Goal: Task Accomplishment & Management: Complete application form

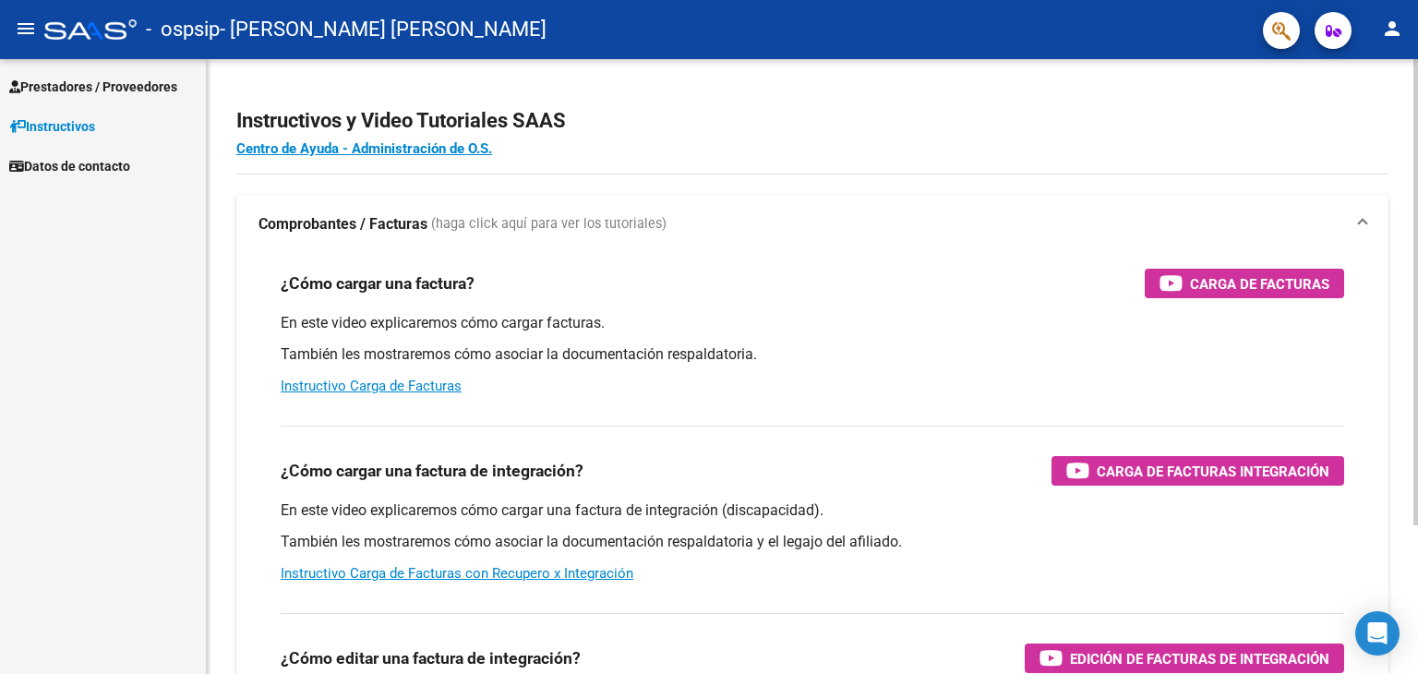
scroll to position [8835, 0]
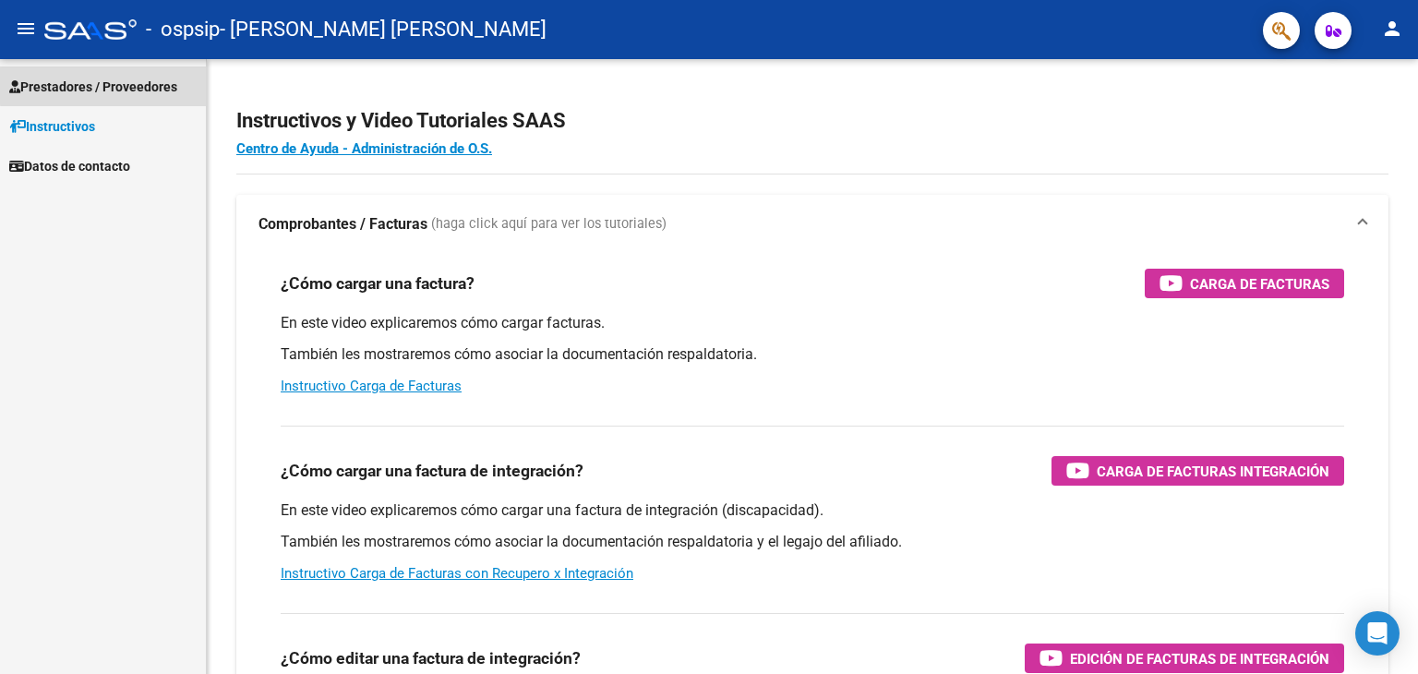
click at [146, 82] on span "Prestadores / Proveedores" at bounding box center [93, 87] width 168 height 20
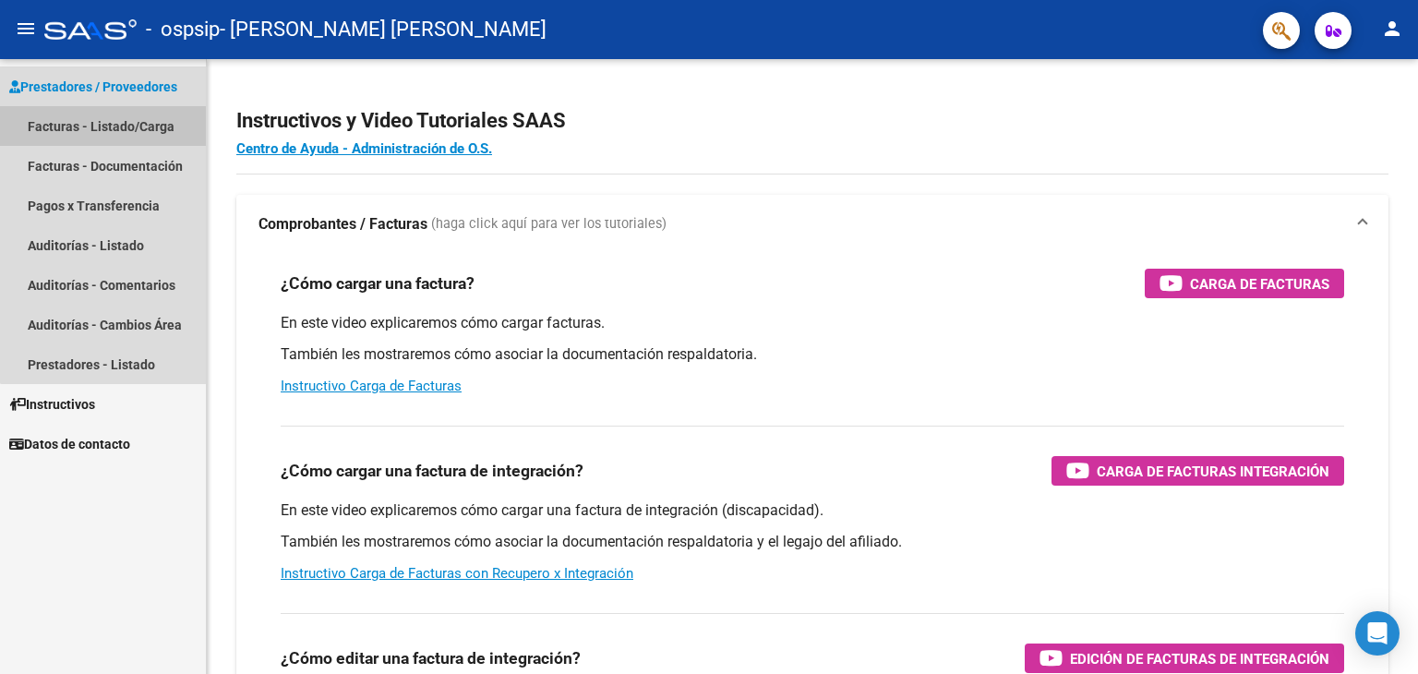
click at [140, 125] on link "Facturas - Listado/Carga" at bounding box center [103, 126] width 206 height 40
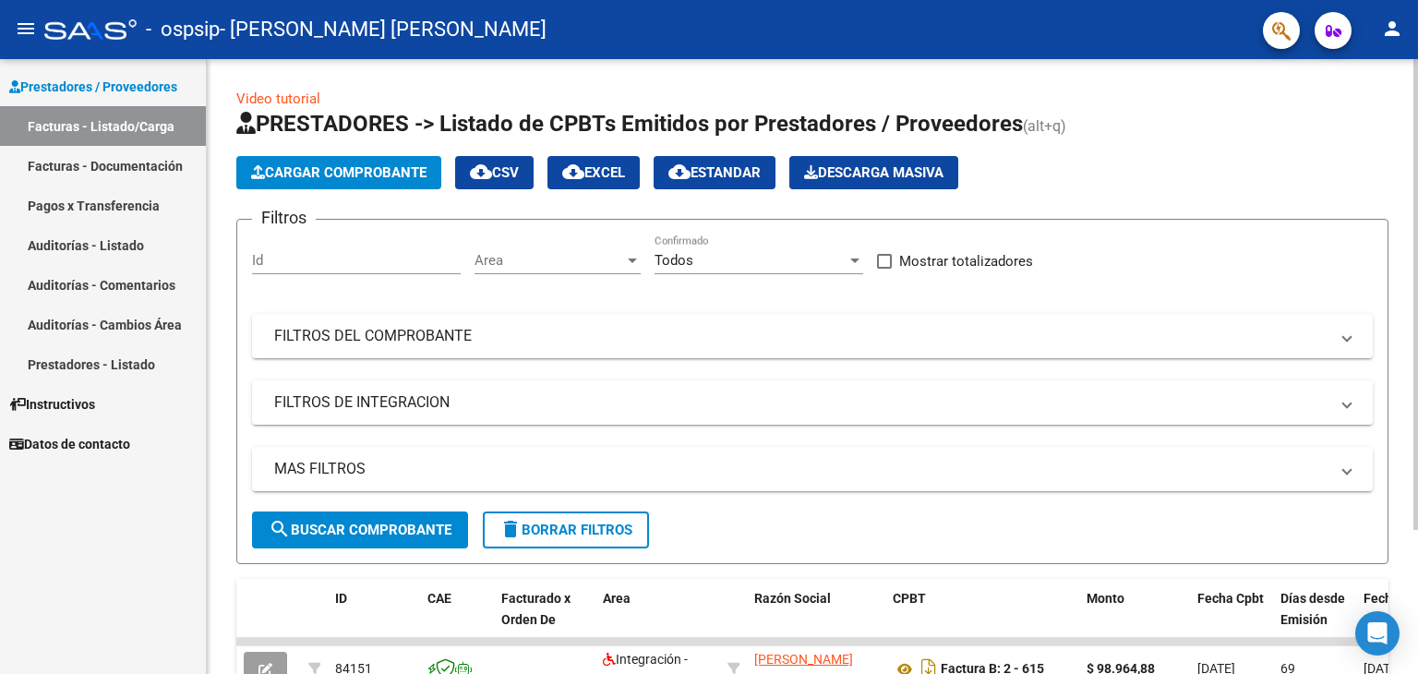
click at [407, 173] on span "Cargar Comprobante" at bounding box center [338, 172] width 175 height 17
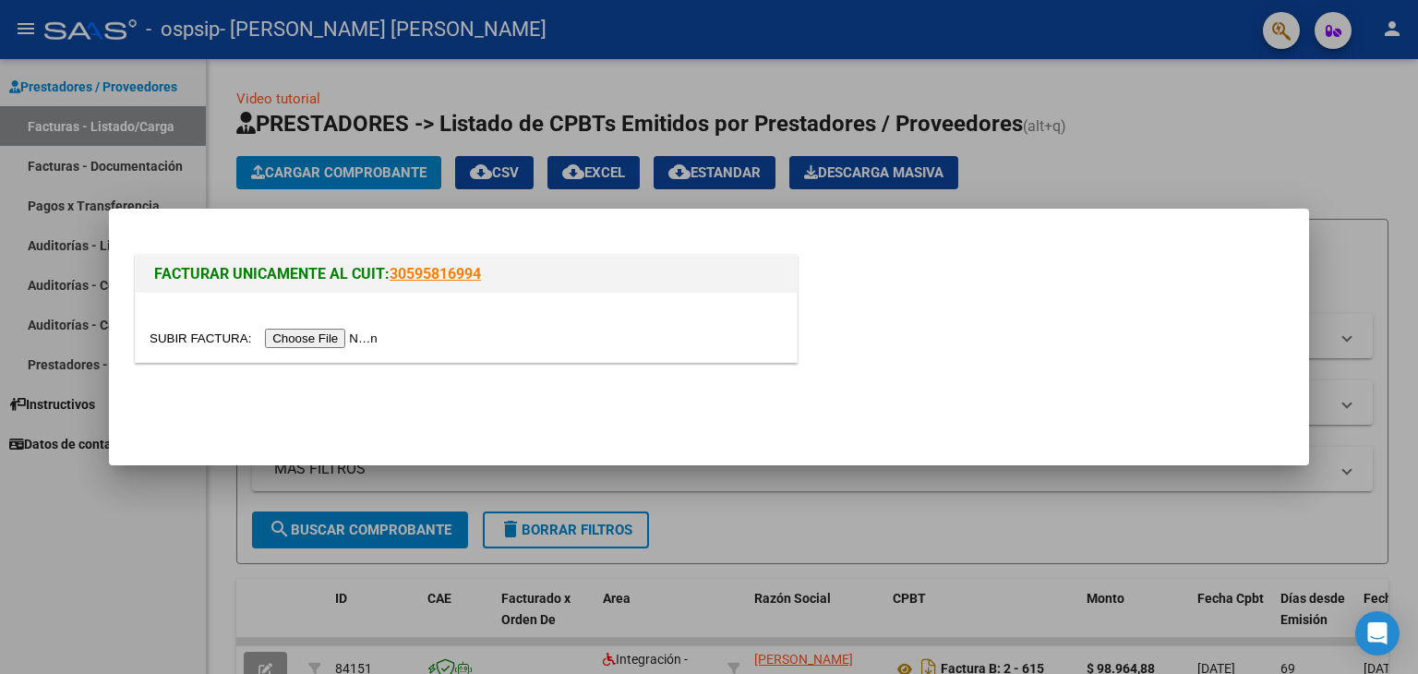
click at [295, 337] on input "file" at bounding box center [267, 338] width 234 height 19
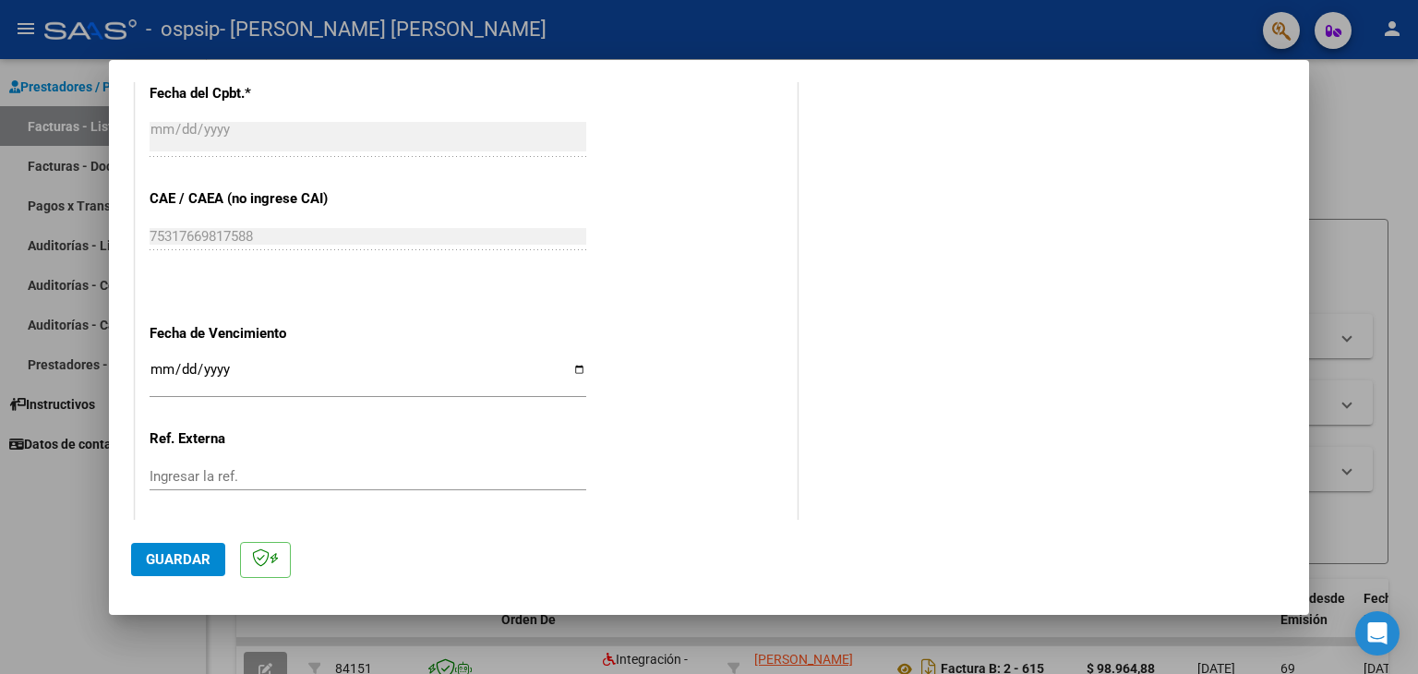
scroll to position [1108, 0]
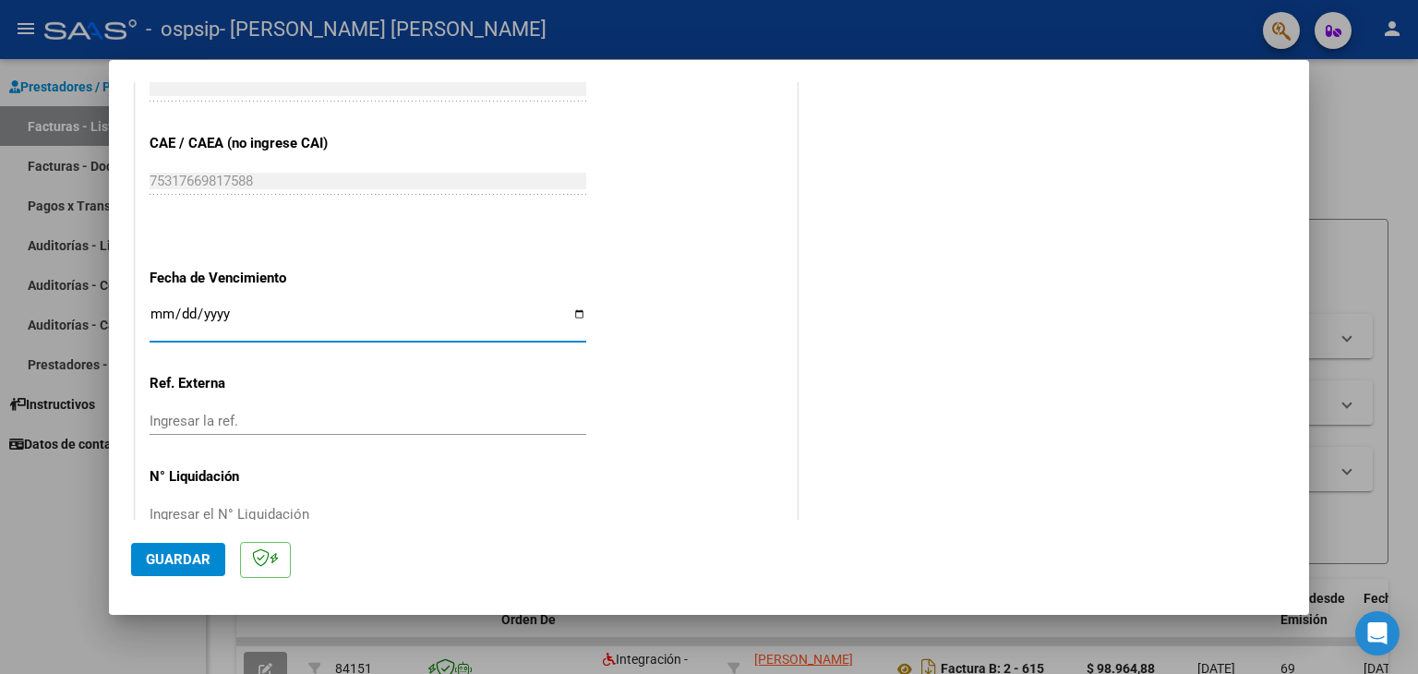
click at [558, 309] on input "Ingresar la fecha" at bounding box center [368, 322] width 437 height 30
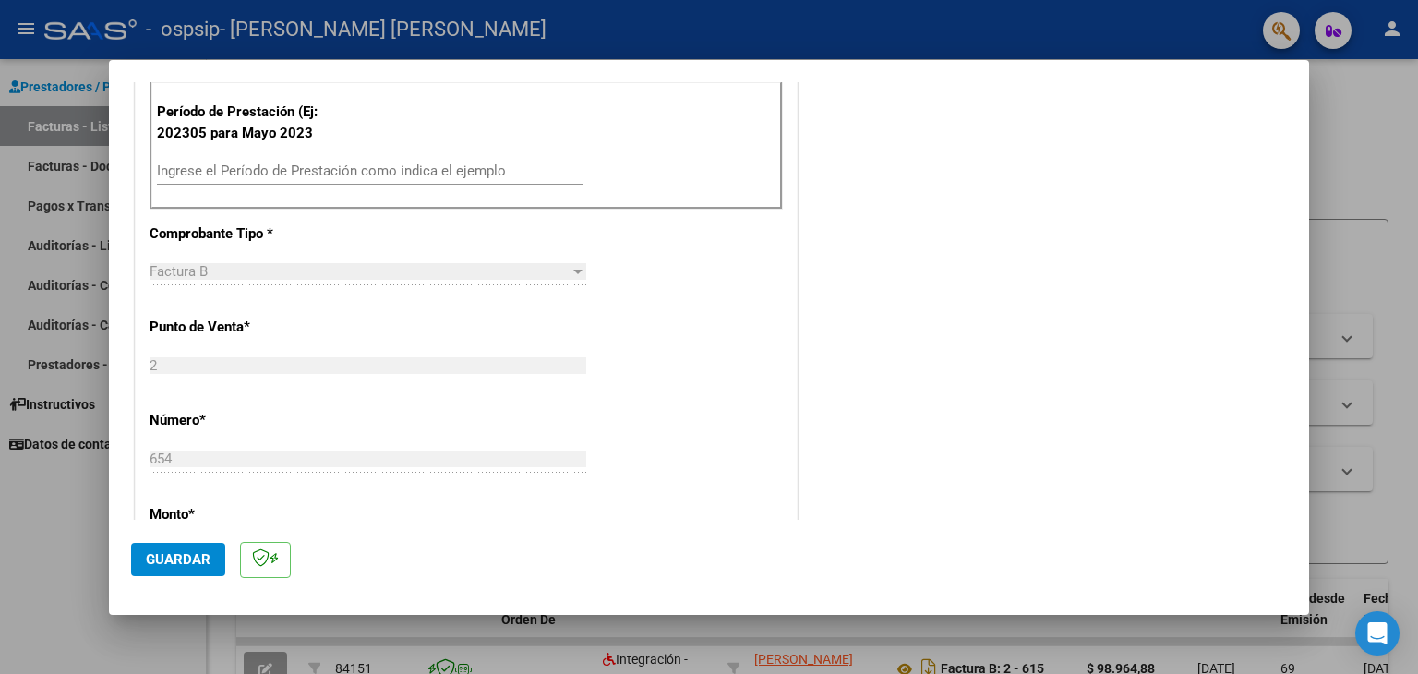
scroll to position [369, 0]
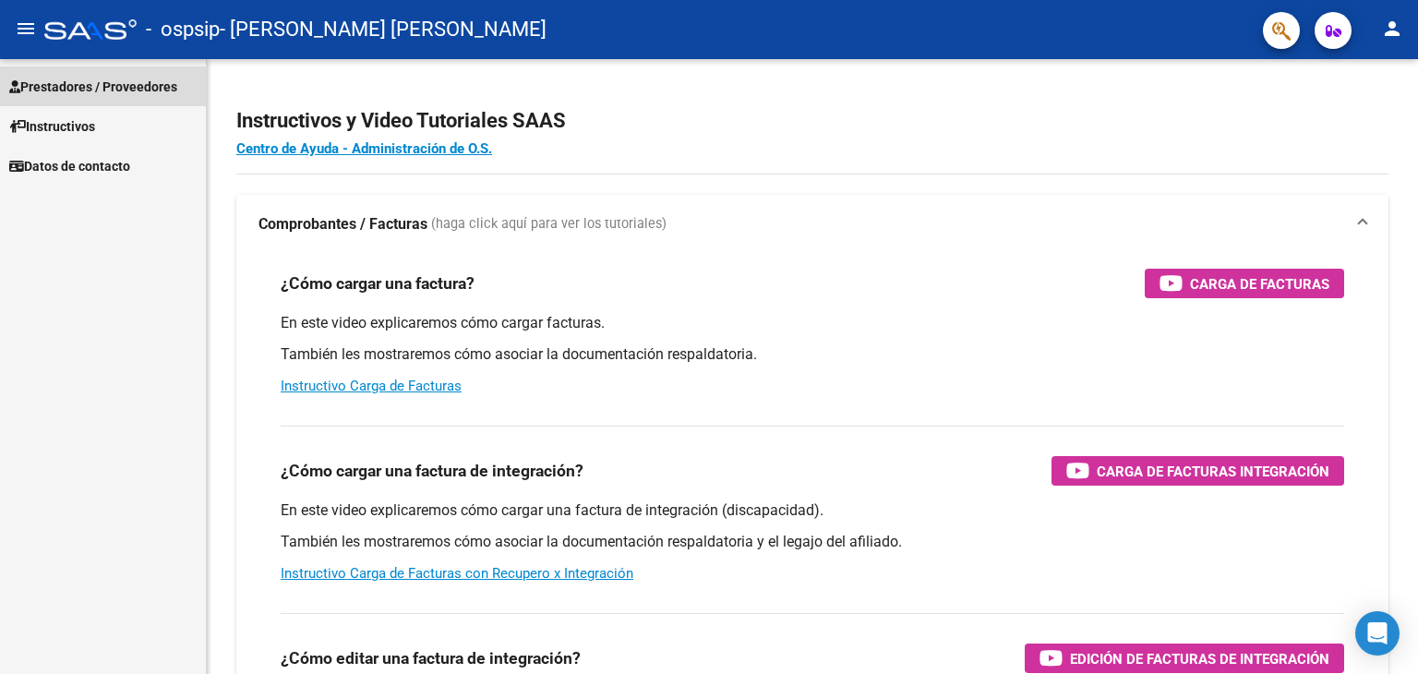
click at [109, 83] on span "Prestadores / Proveedores" at bounding box center [93, 87] width 168 height 20
click at [109, 86] on span "Prestadores / Proveedores" at bounding box center [93, 87] width 168 height 20
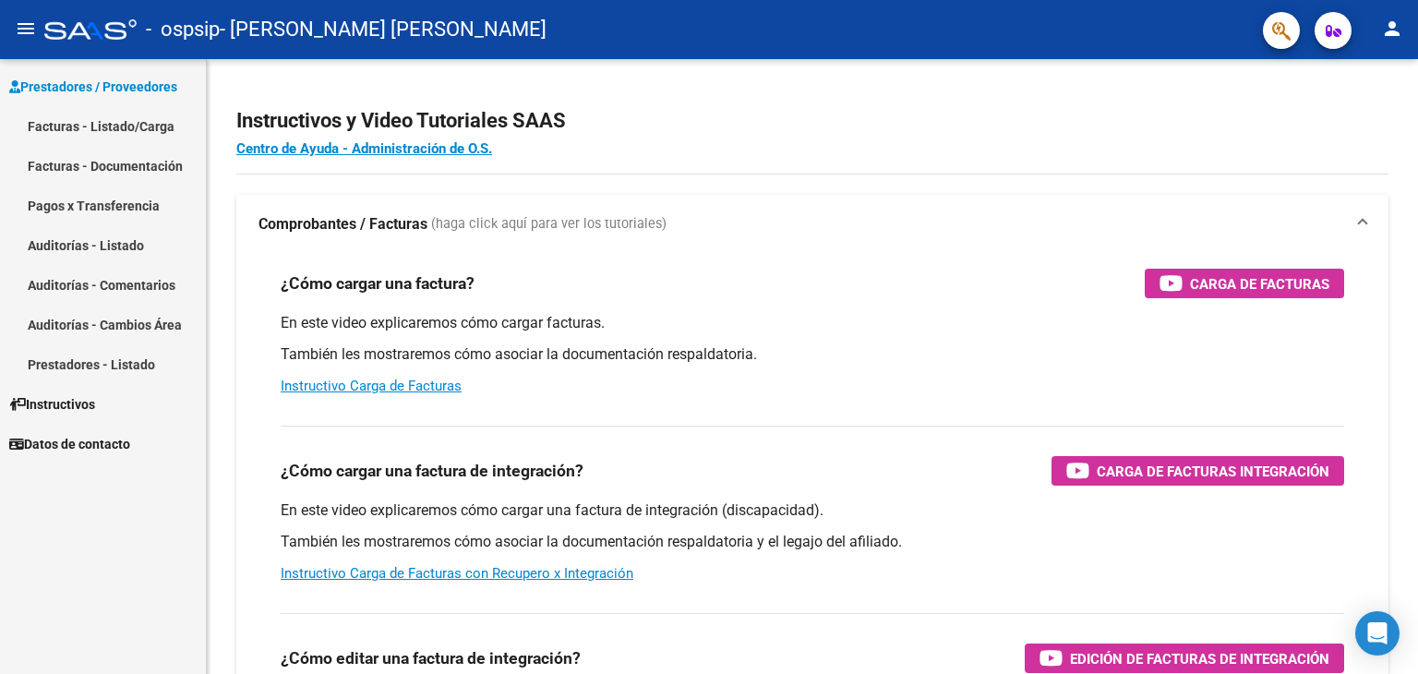
click at [118, 135] on link "Facturas - Listado/Carga" at bounding box center [103, 126] width 206 height 40
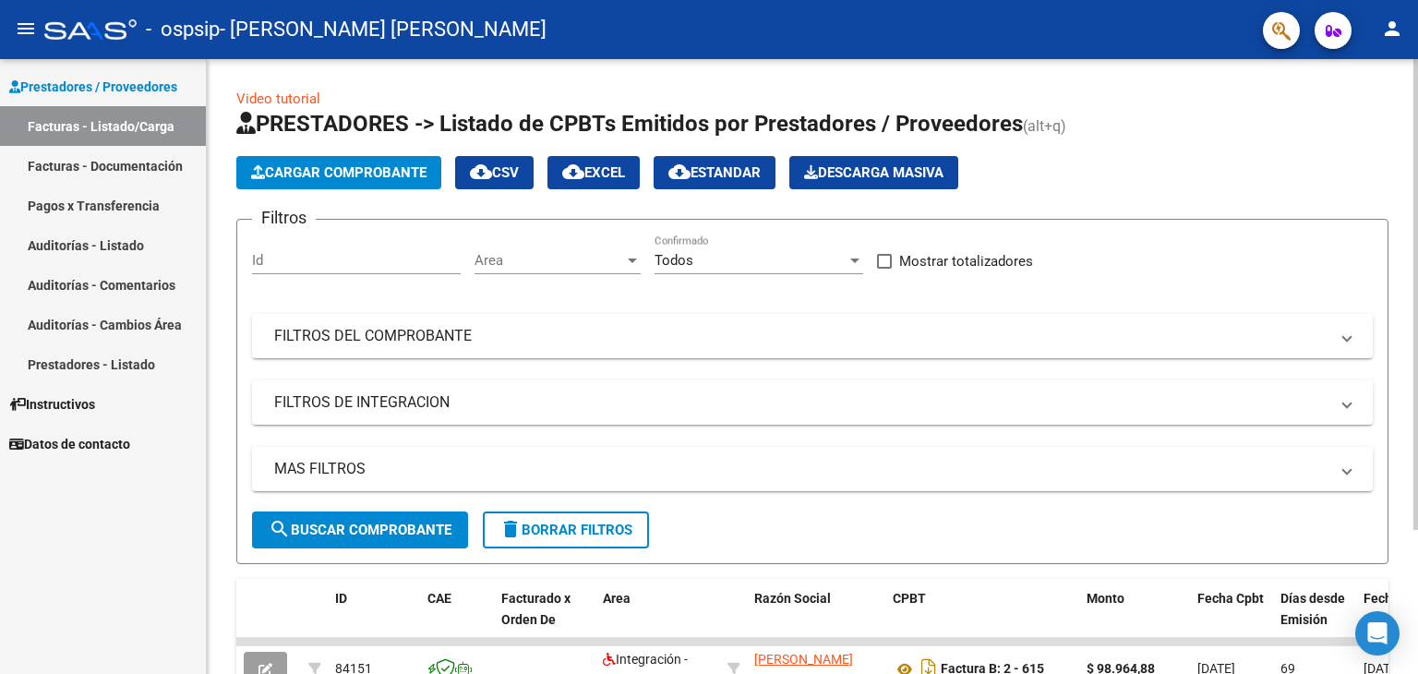
click at [340, 164] on span "Cargar Comprobante" at bounding box center [338, 172] width 175 height 17
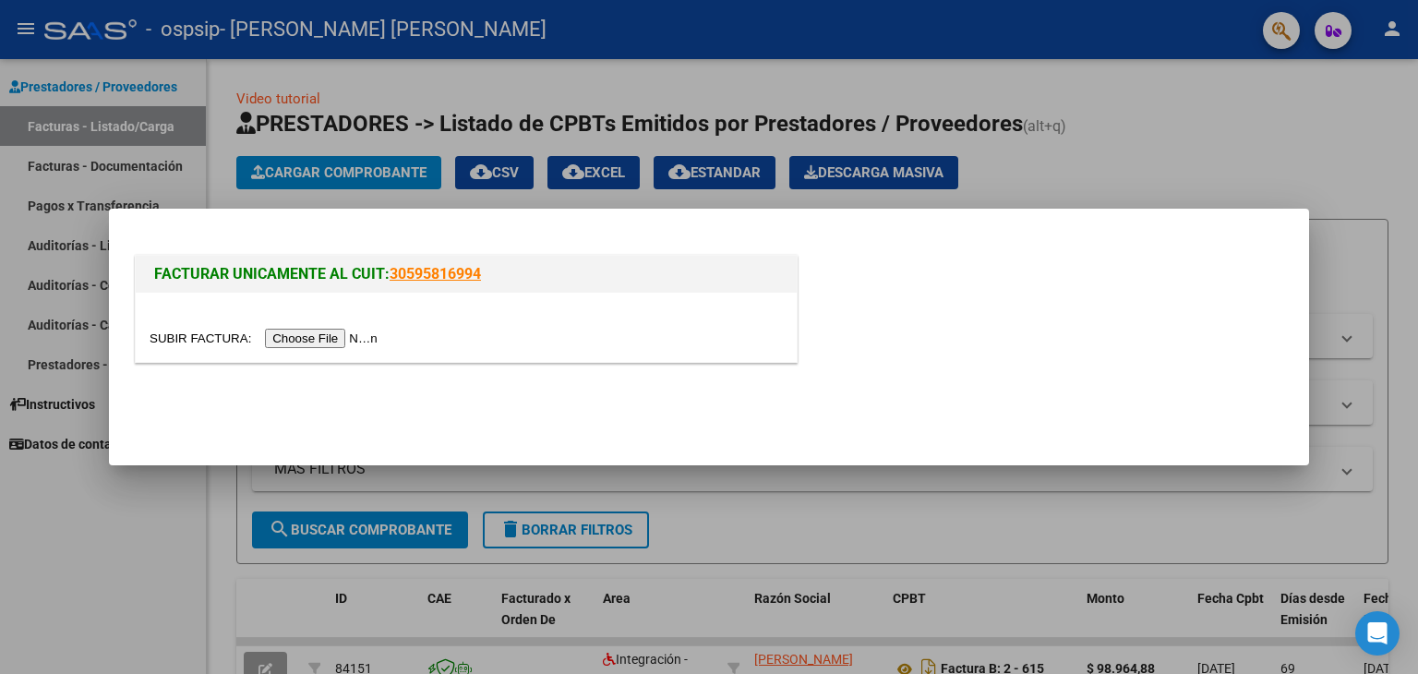
click at [324, 333] on input "file" at bounding box center [267, 338] width 234 height 19
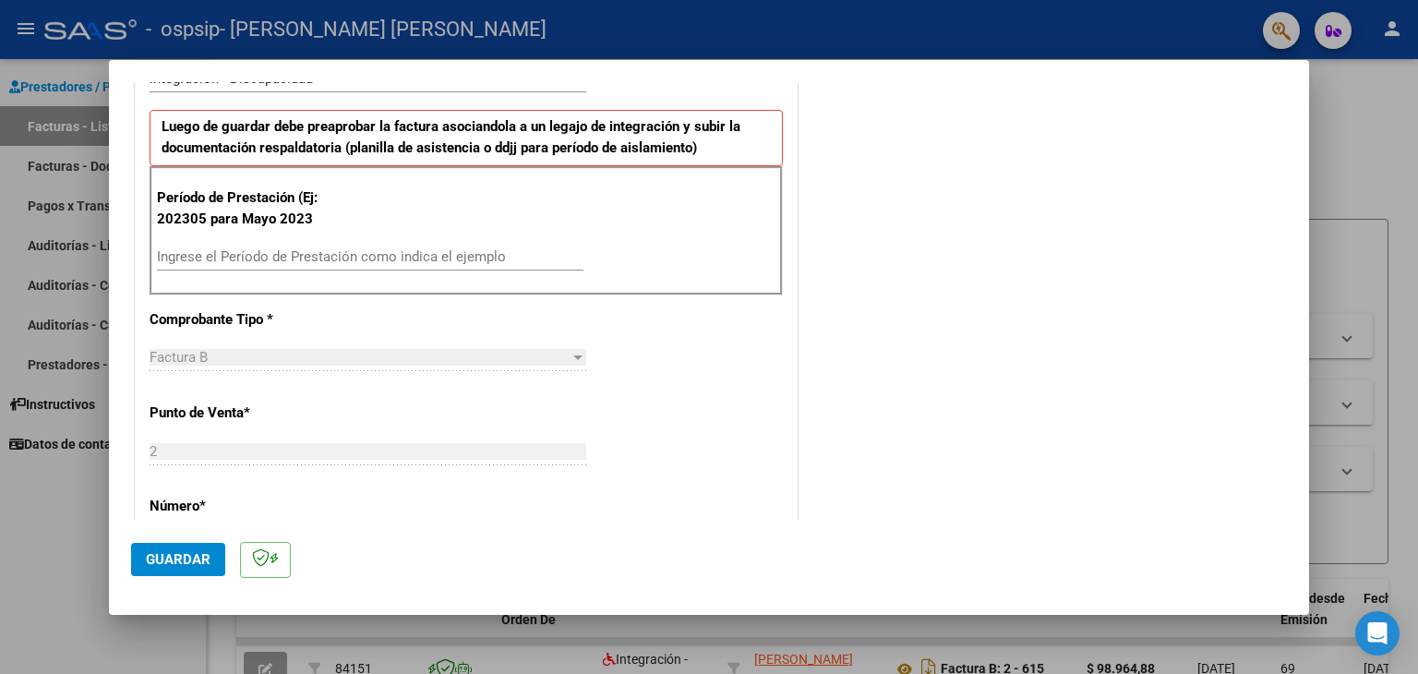
scroll to position [462, 0]
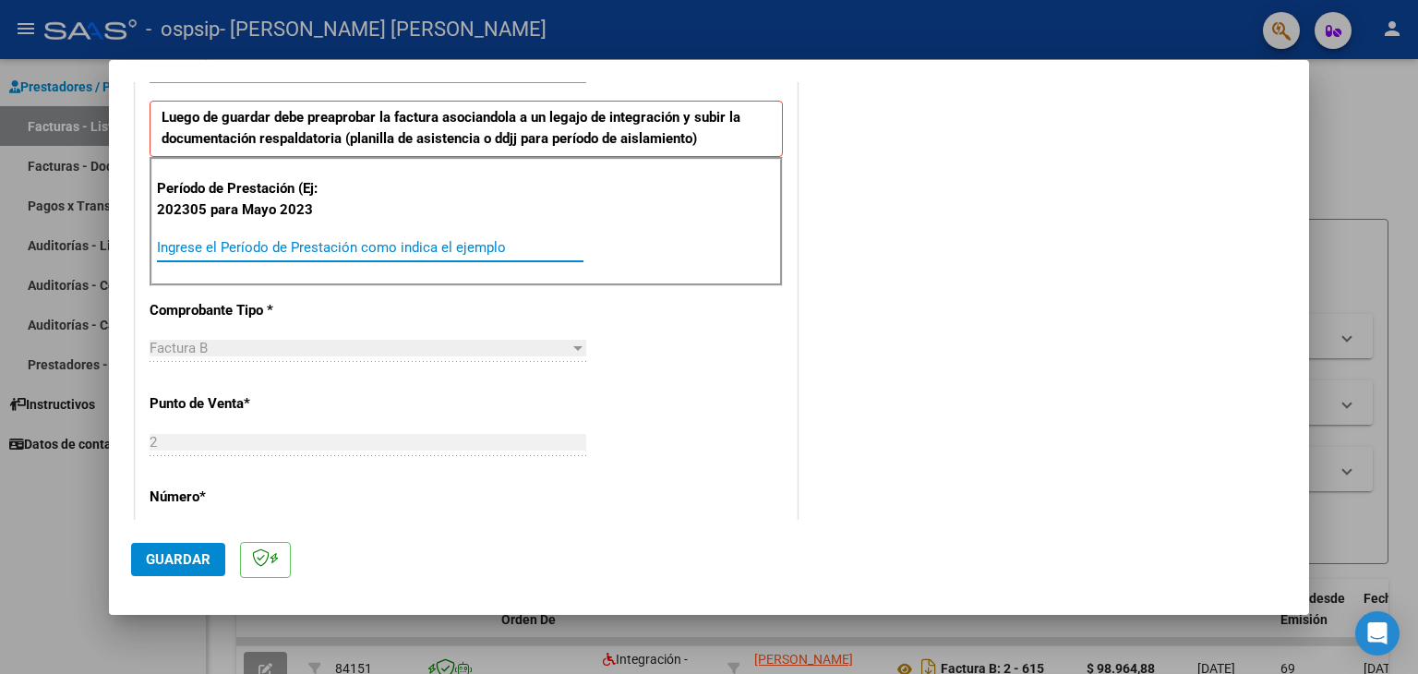
click at [440, 251] on input "Ingrese el Período de Prestación como indica el ejemplo" at bounding box center [370, 247] width 427 height 17
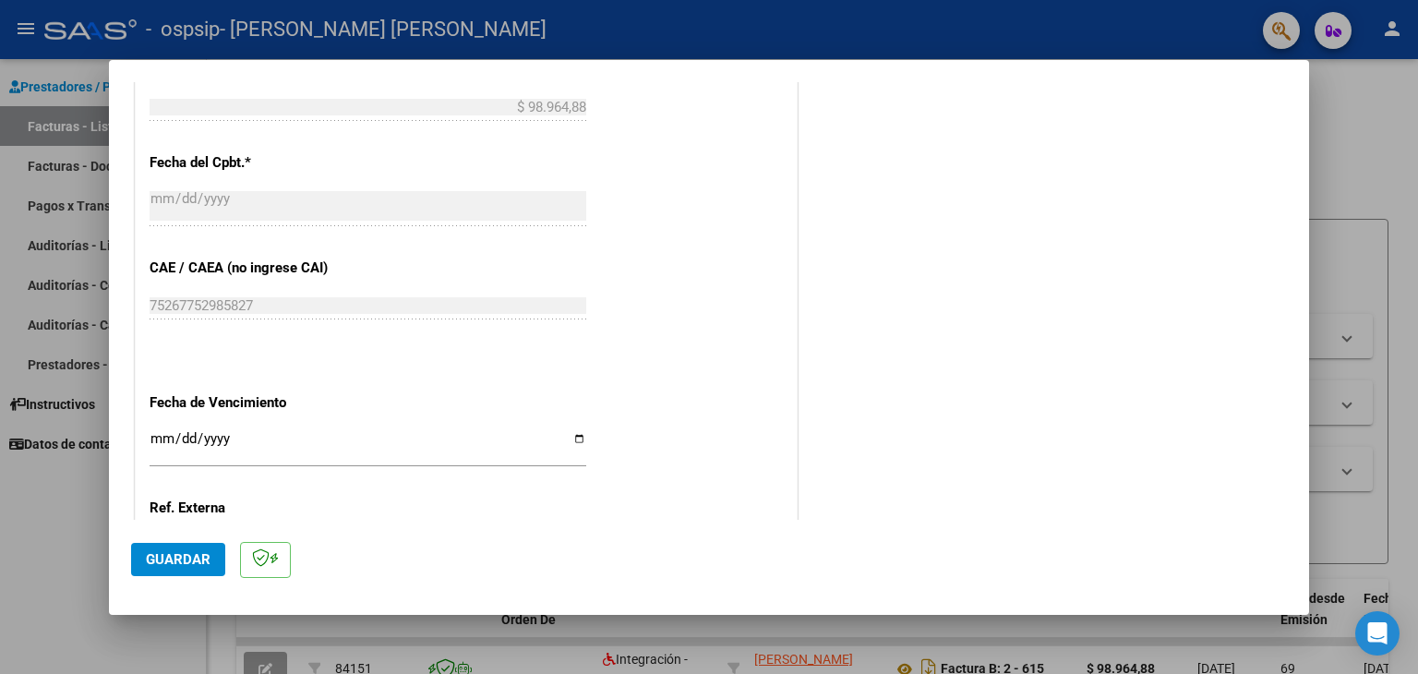
scroll to position [1016, 0]
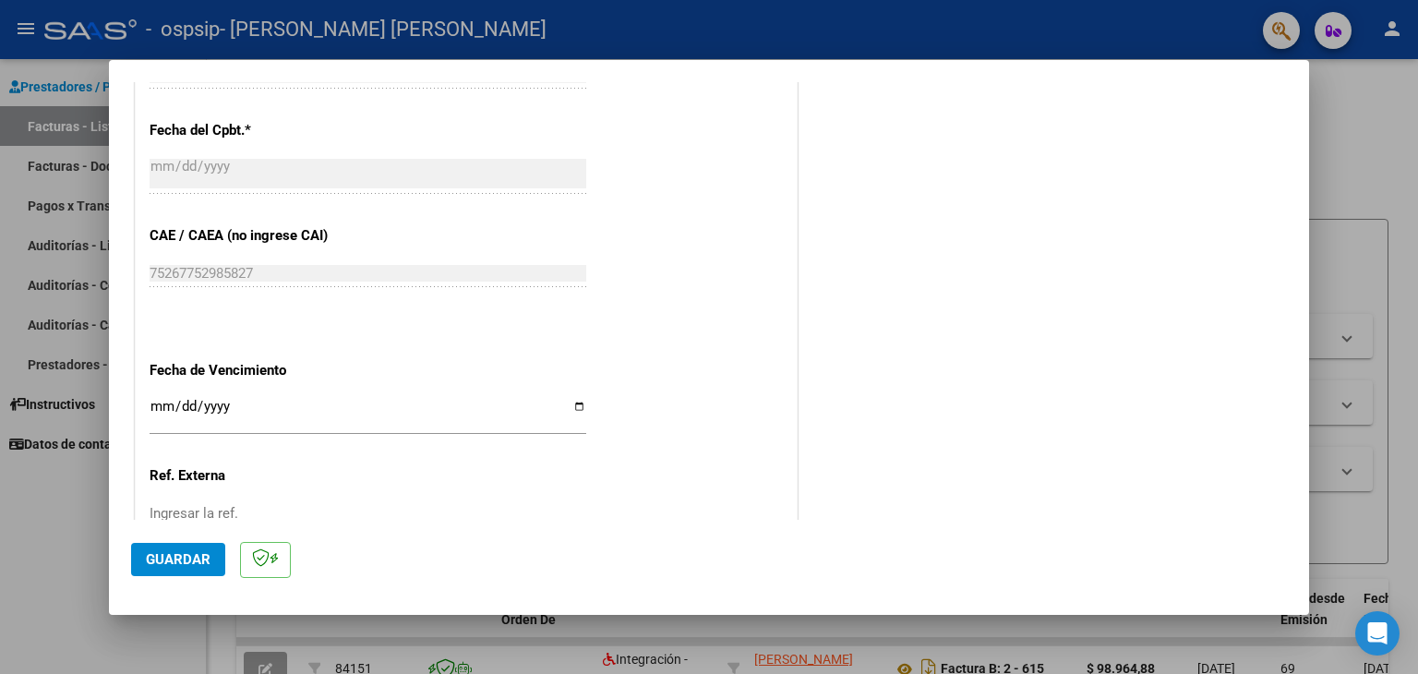
type input "202506"
click at [329, 399] on input "Ingresar la fecha" at bounding box center [368, 414] width 437 height 30
type input "[DATE]"
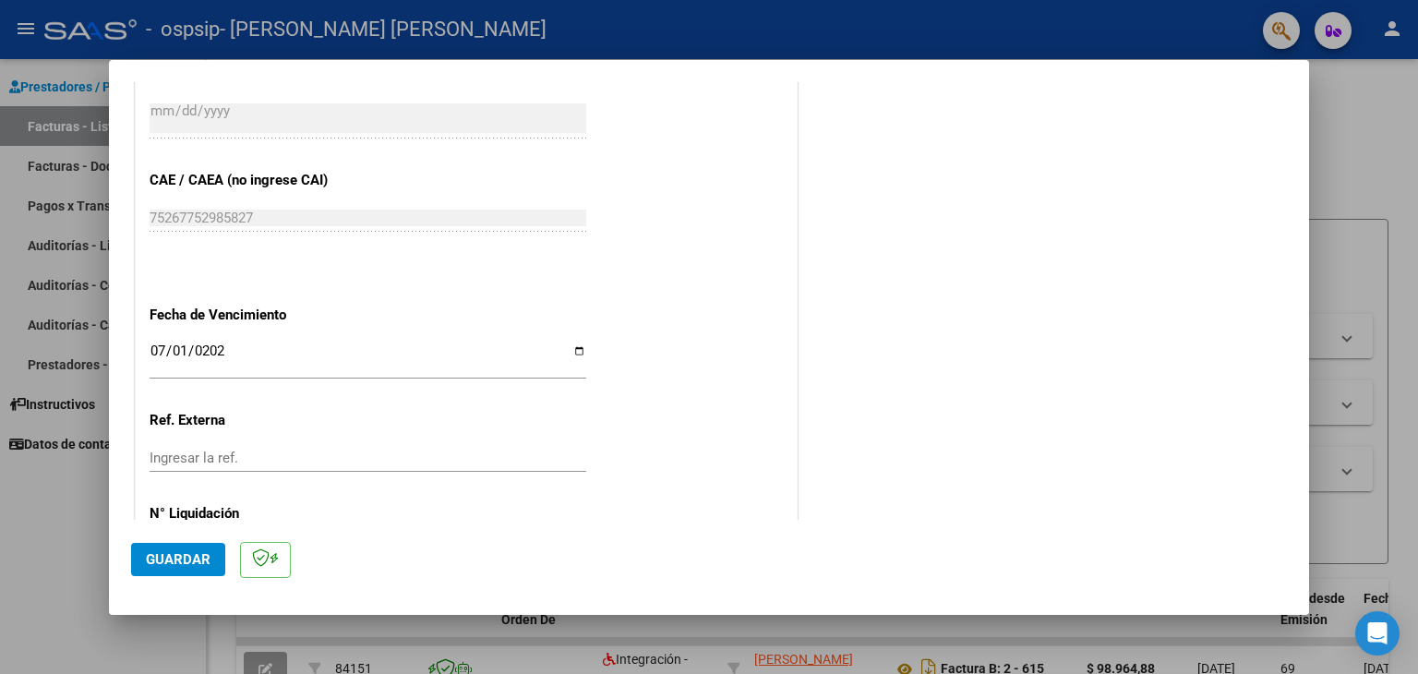
scroll to position [1150, 0]
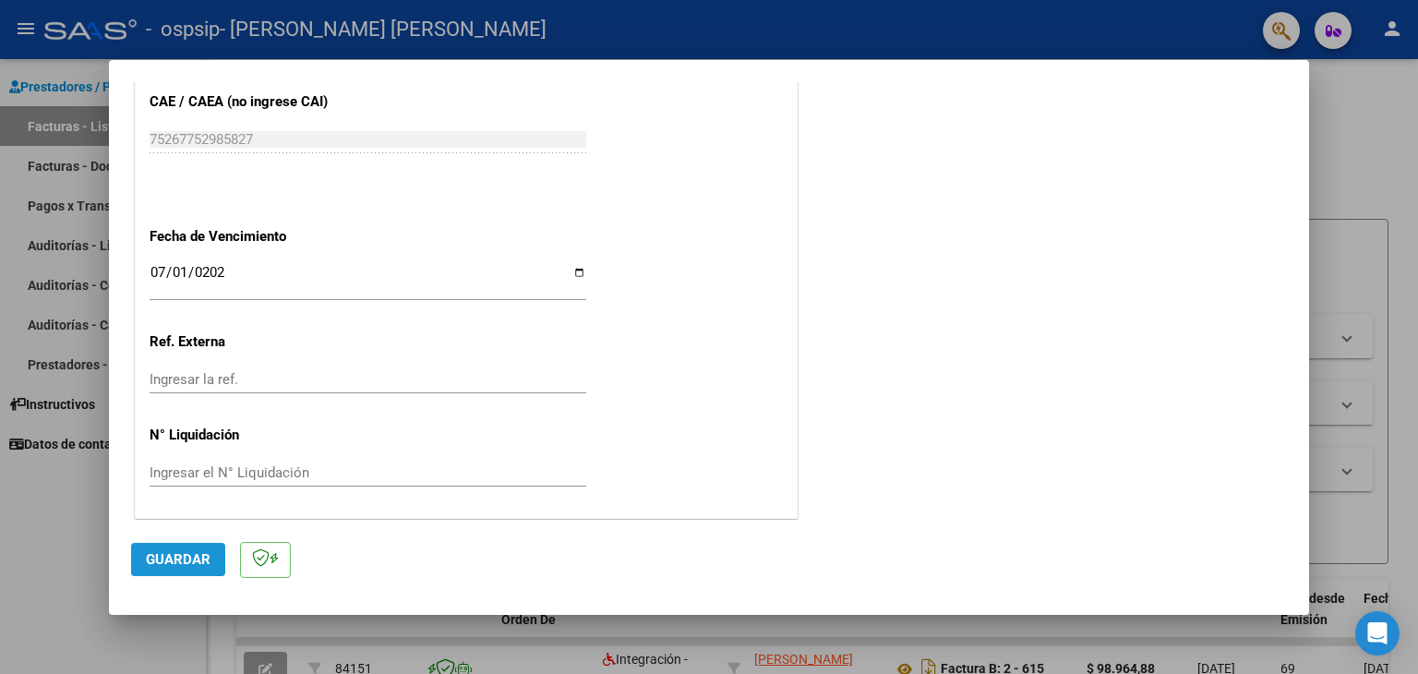
click at [175, 548] on button "Guardar" at bounding box center [178, 559] width 94 height 33
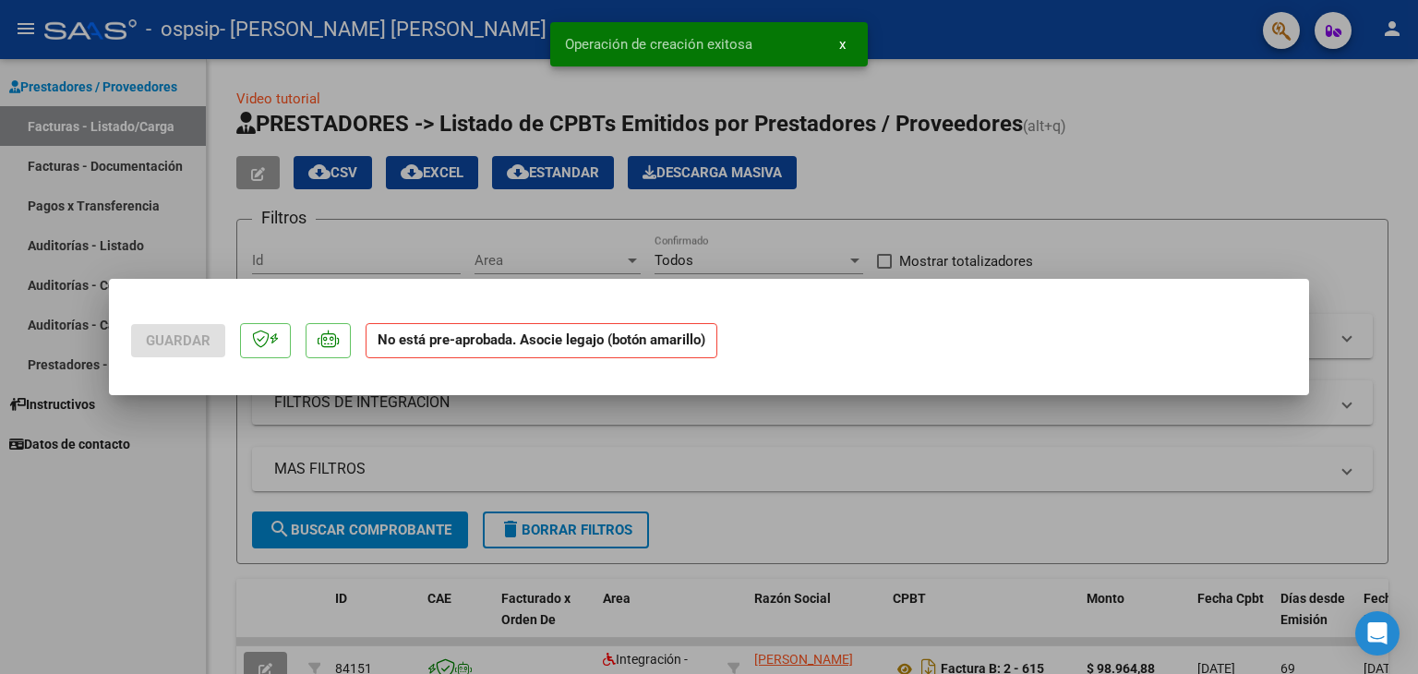
scroll to position [0, 0]
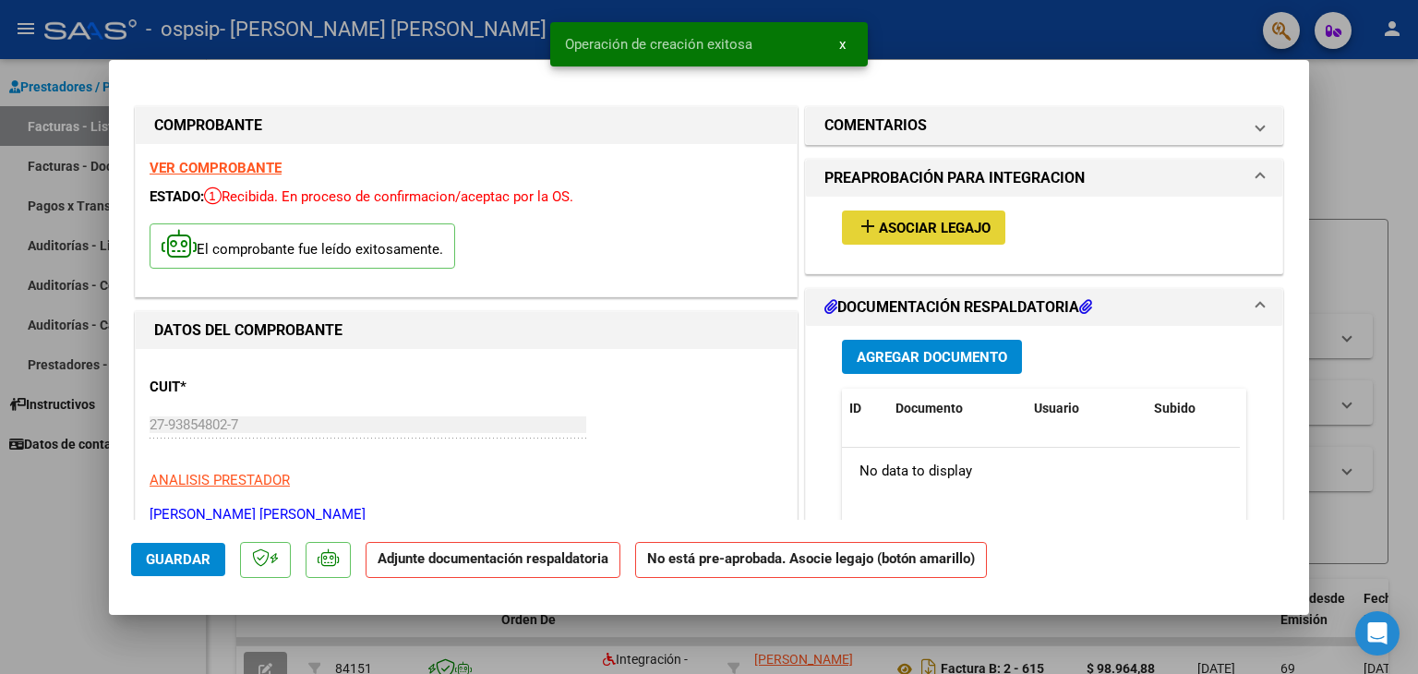
click at [931, 215] on button "add Asociar Legajo" at bounding box center [923, 228] width 163 height 34
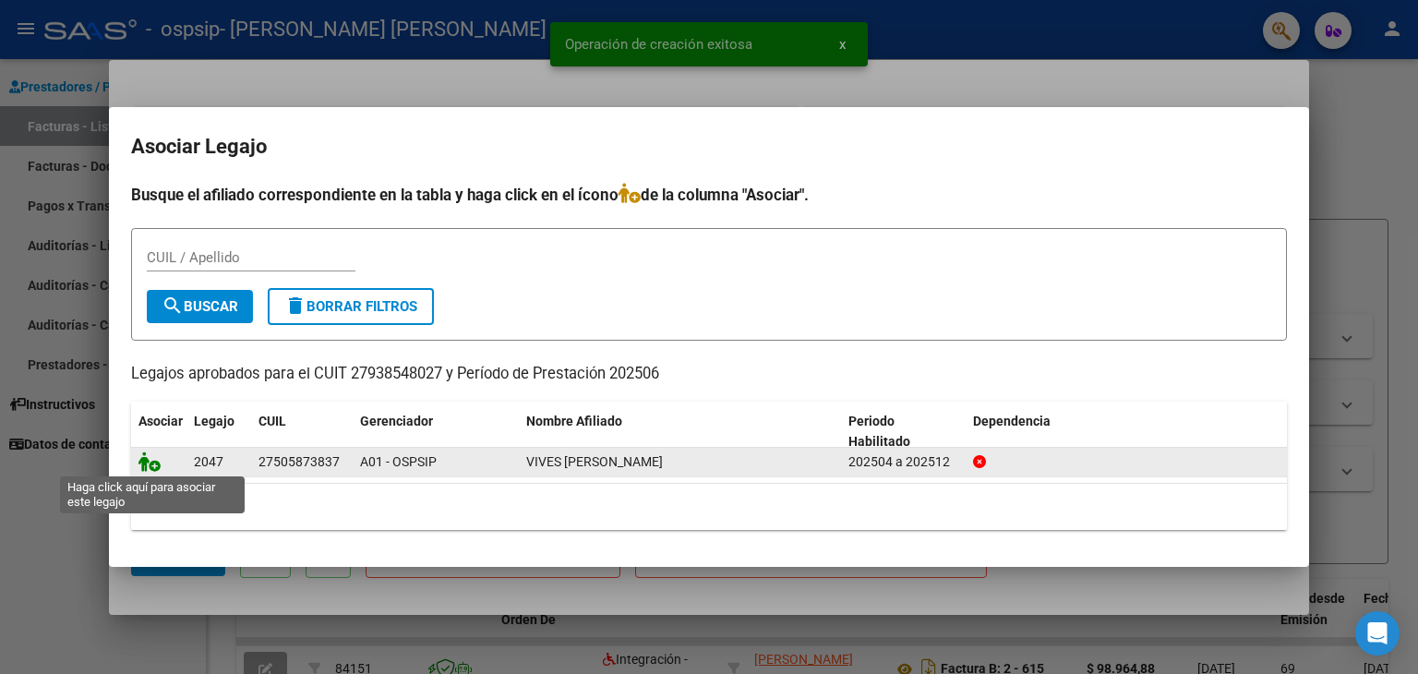
click at [155, 465] on icon at bounding box center [149, 462] width 22 height 20
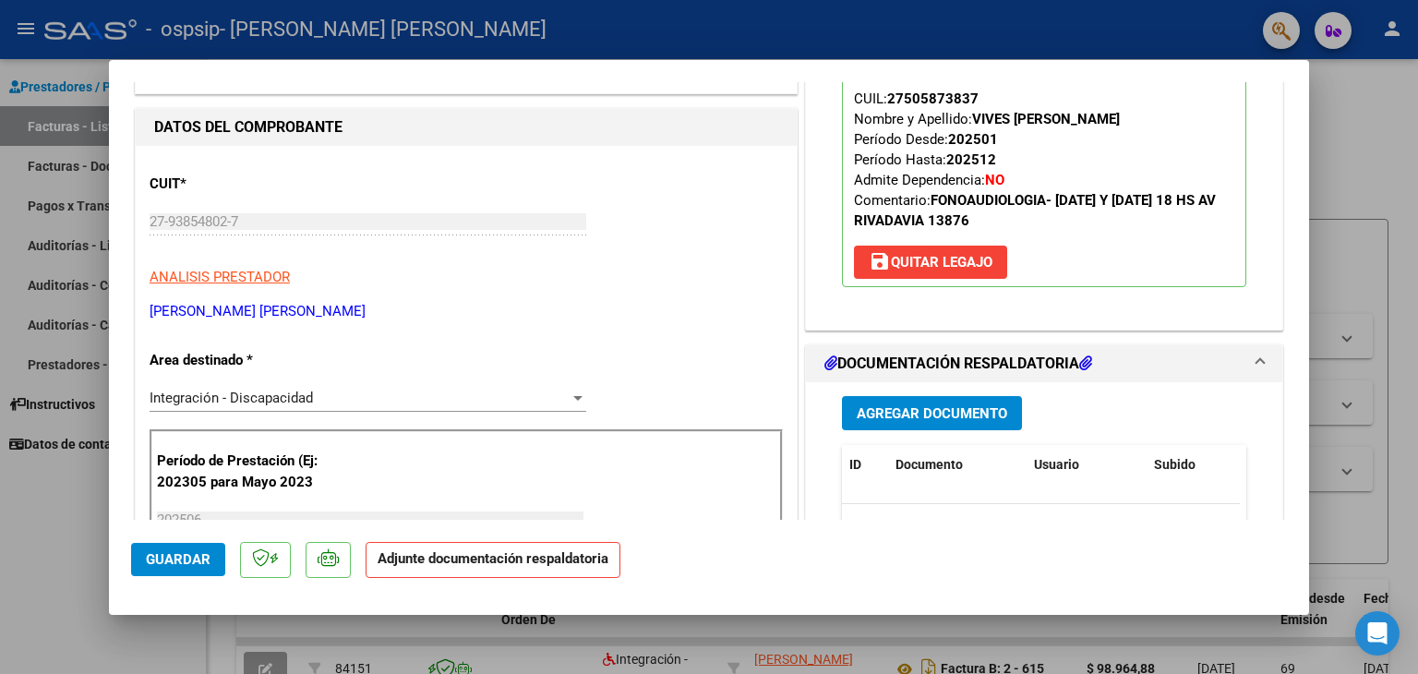
scroll to position [277, 0]
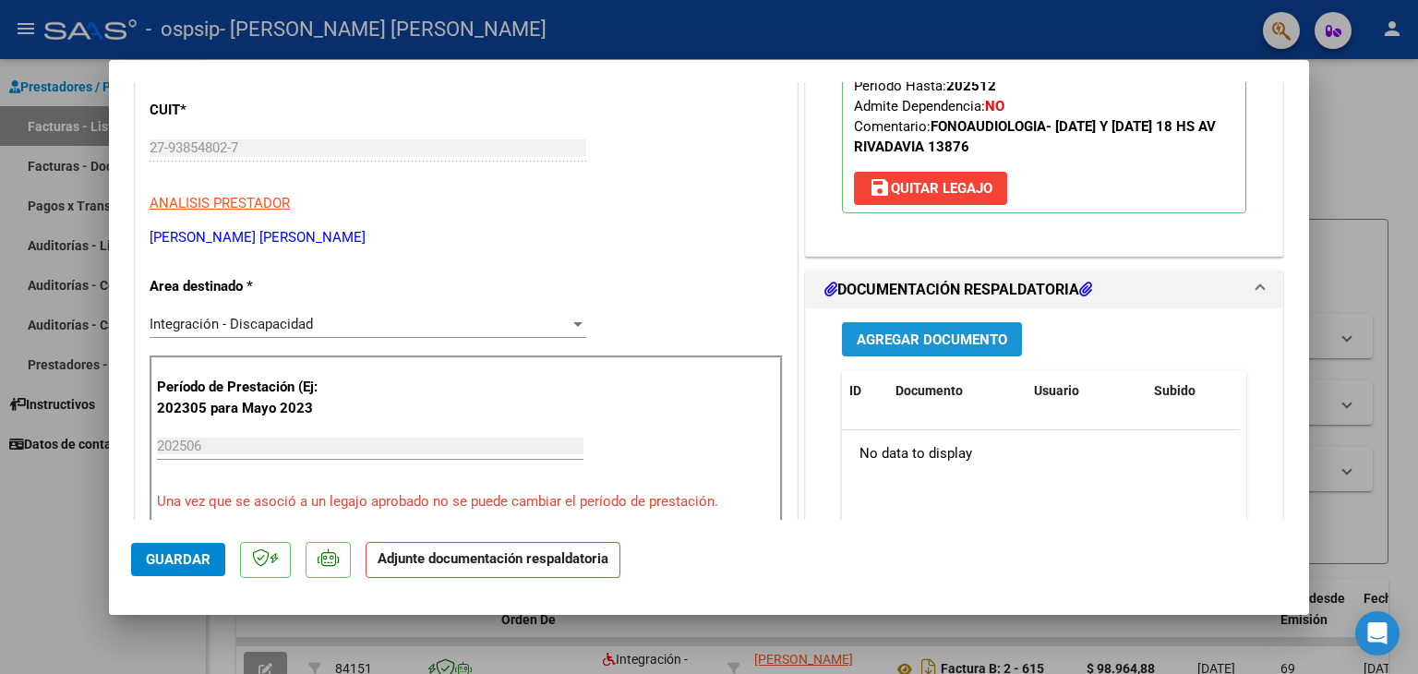
click at [946, 353] on button "Agregar Documento" at bounding box center [932, 339] width 180 height 34
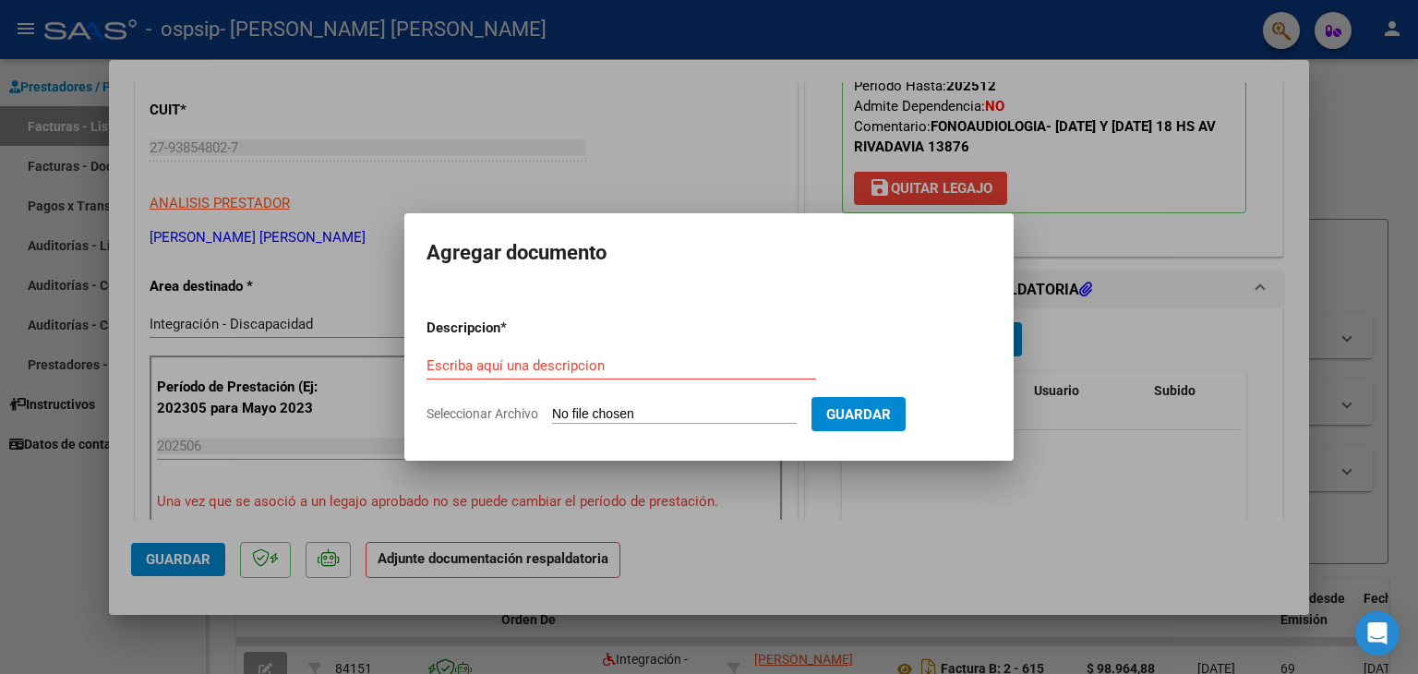
click at [624, 411] on input "Seleccionar Archivo" at bounding box center [674, 415] width 245 height 18
type input "C:\fakepath\[PERSON_NAME].pdf"
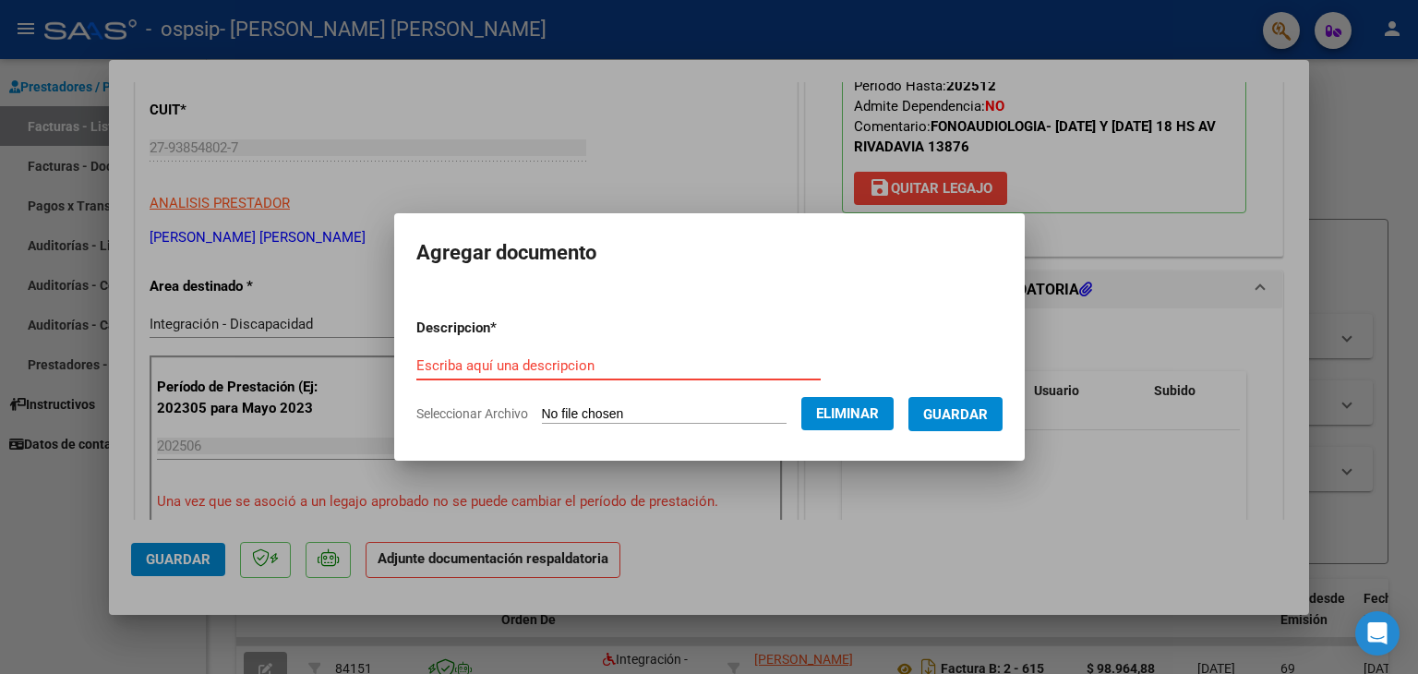
click at [635, 367] on input "Escriba aquí una descripcion" at bounding box center [618, 365] width 404 height 17
type input "planilla asistencia"
click at [977, 416] on span "Guardar" at bounding box center [955, 414] width 65 height 17
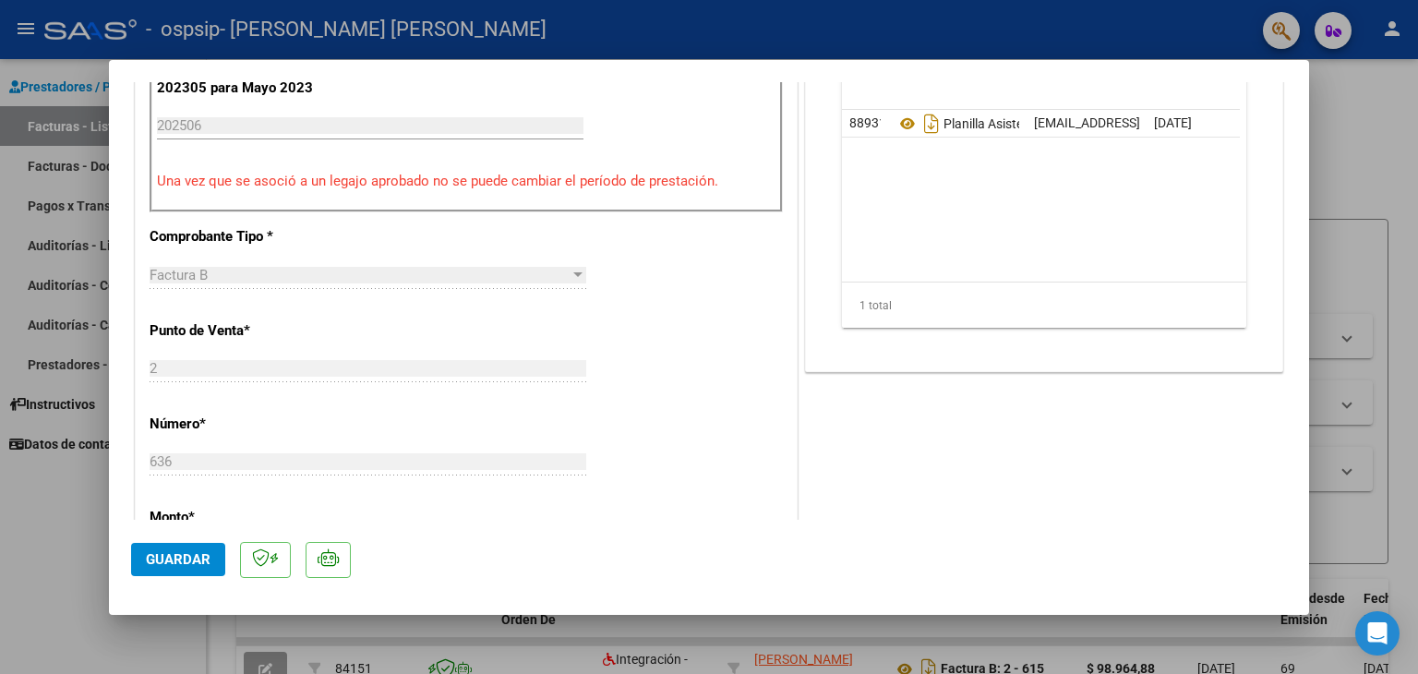
scroll to position [646, 0]
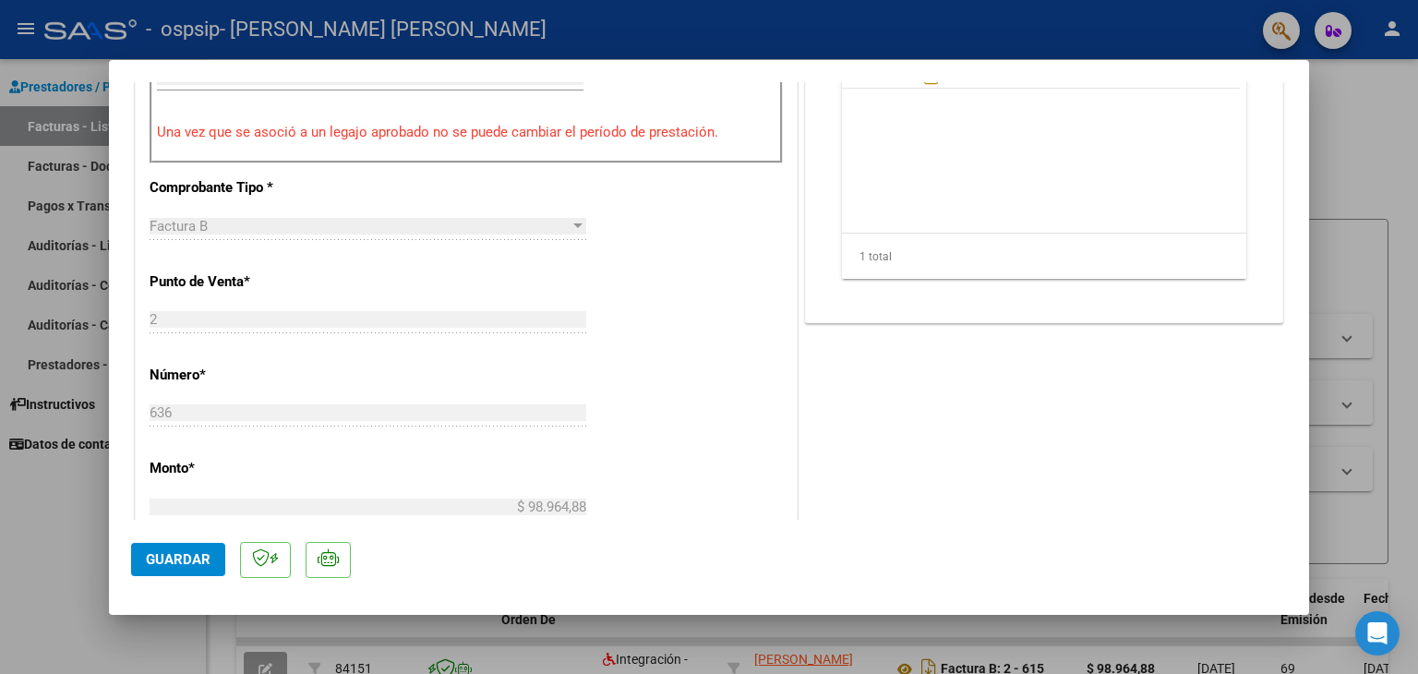
click at [148, 557] on button "Guardar" at bounding box center [178, 559] width 94 height 33
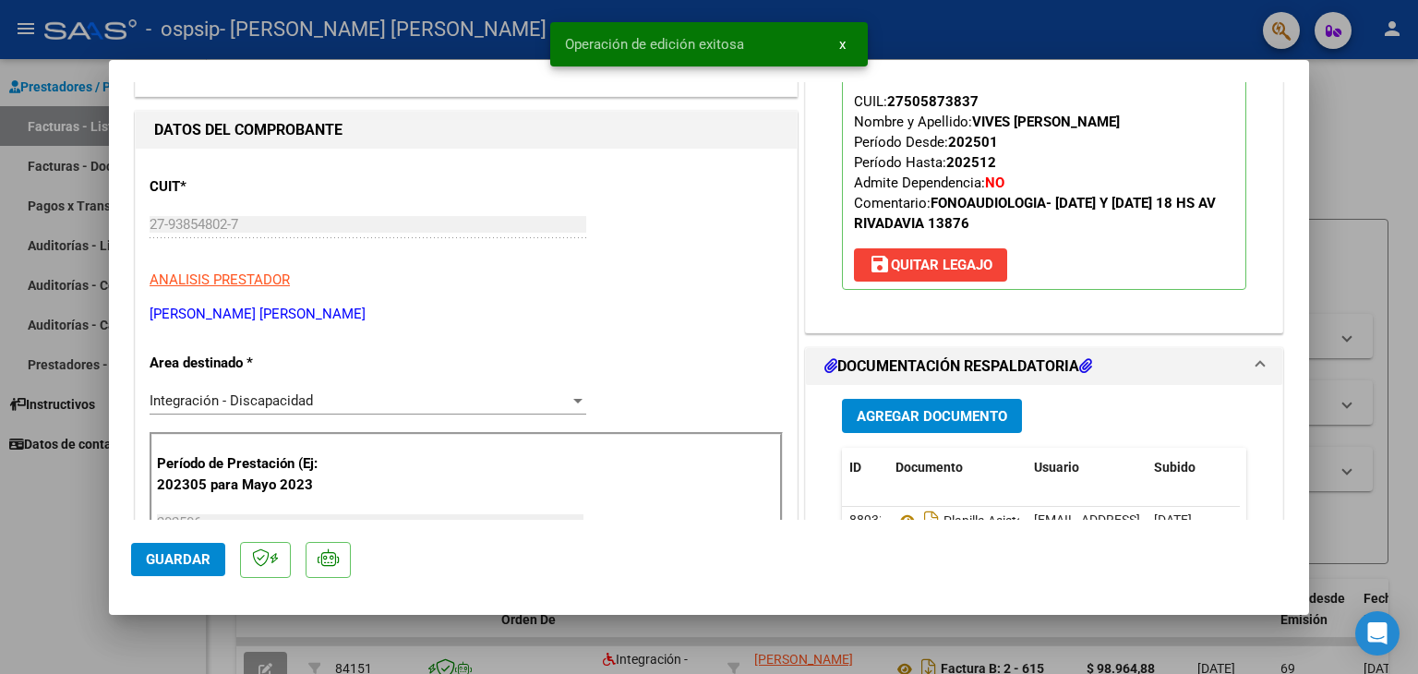
scroll to position [0, 0]
